Goal: Task Accomplishment & Management: Use online tool/utility

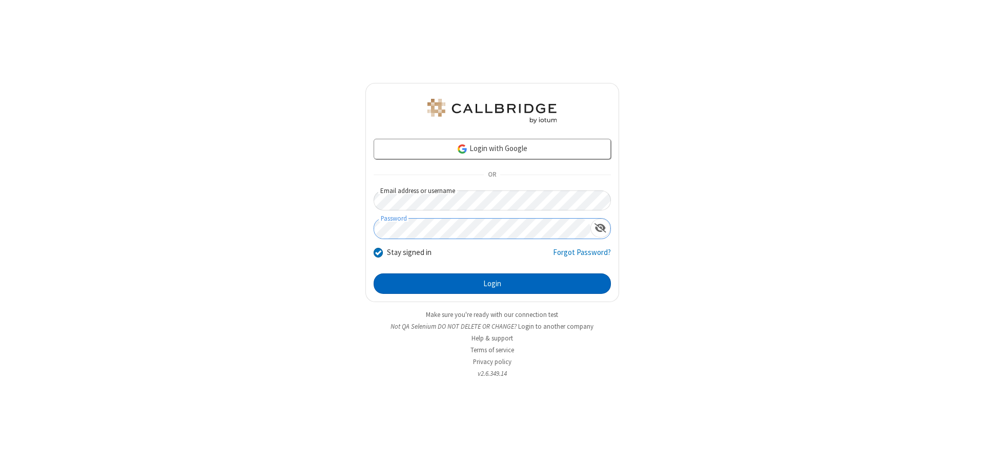
click at [492, 284] on button "Login" at bounding box center [492, 284] width 237 height 21
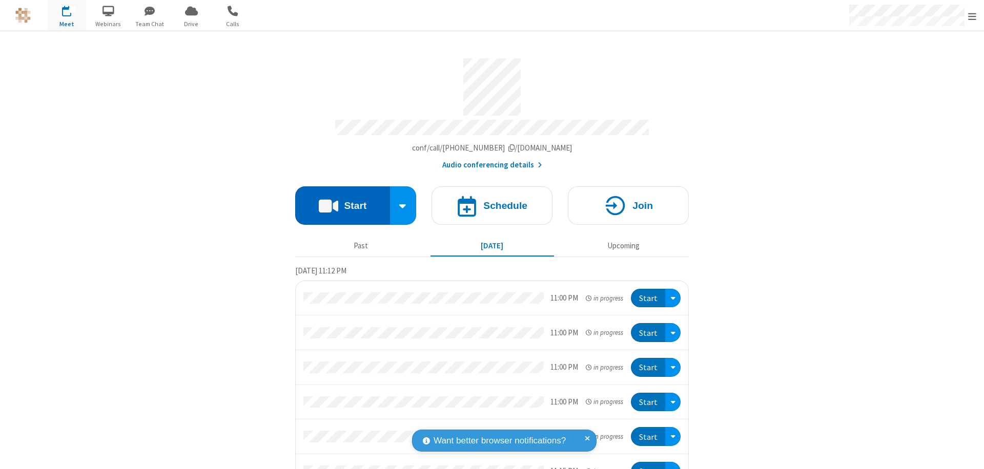
click at [338, 201] on button "Start" at bounding box center [342, 206] width 95 height 38
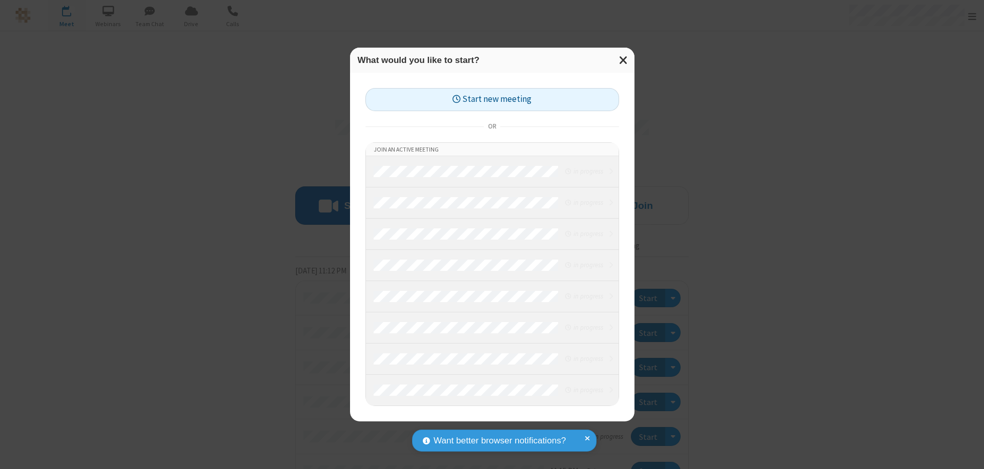
click at [492, 99] on button "Start new meeting" at bounding box center [492, 99] width 254 height 23
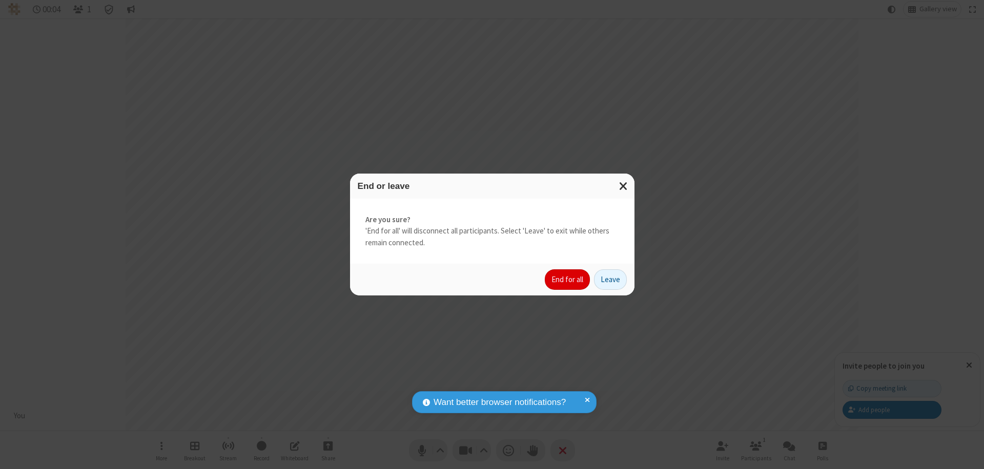
click at [568, 280] on button "End for all" at bounding box center [567, 280] width 45 height 21
